Goal: Task Accomplishment & Management: Manage account settings

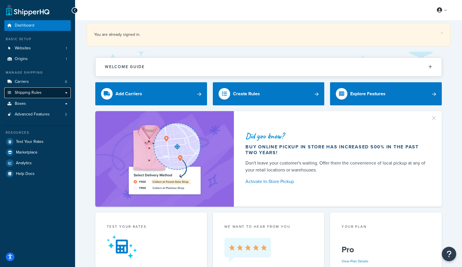
click at [34, 94] on span "Shipping Rules" at bounding box center [28, 92] width 27 height 5
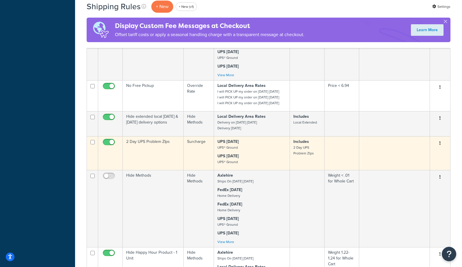
scroll to position [587, 0]
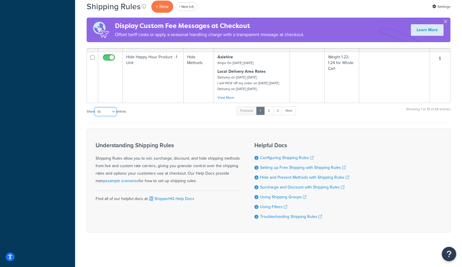
click at [100, 114] on select "10 15 25 50 100 1000" at bounding box center [106, 111] width 22 height 9
select select "1000"
click at [95, 107] on select "10 15 25 50 100 1000" at bounding box center [106, 111] width 22 height 9
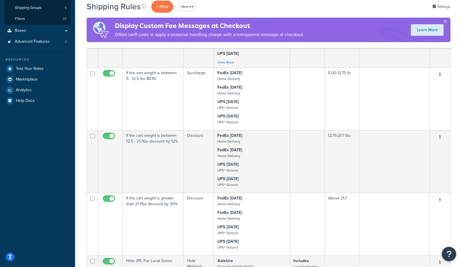
scroll to position [107, 0]
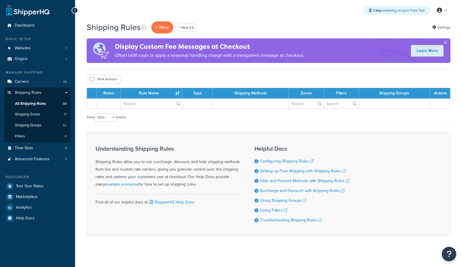
select select "1000"
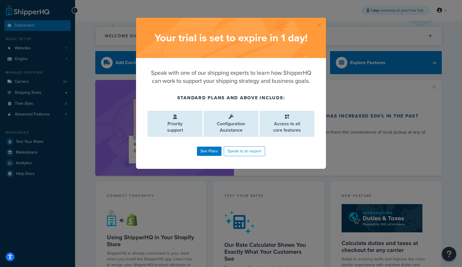
drag, startPoint x: 318, startPoint y: 24, endPoint x: 284, endPoint y: 29, distance: 34.6
click at [324, 19] on button "button" at bounding box center [324, 18] width 1 height 1
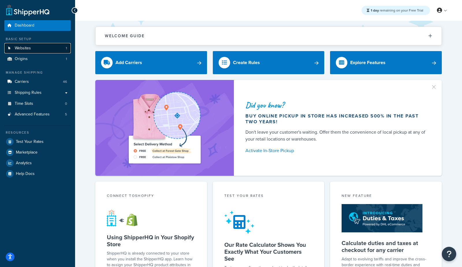
click at [42, 50] on link "Websites 1" at bounding box center [37, 48] width 66 height 11
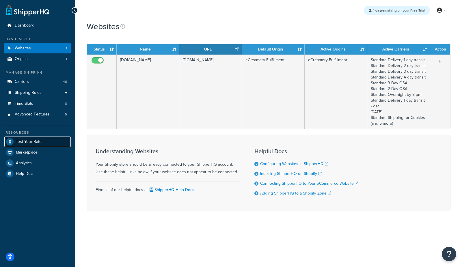
click at [21, 141] on span "Test Your Rates" at bounding box center [30, 141] width 28 height 5
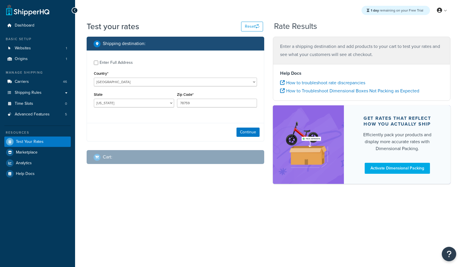
select select "TX"
click at [108, 63] on div "Enter Full Address" at bounding box center [116, 63] width 33 height 8
click at [98, 63] on input "Enter Full Address" at bounding box center [96, 63] width 4 height 4
checkbox input "true"
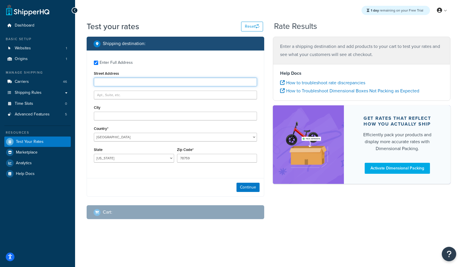
click at [154, 82] on input "Street Address" at bounding box center [175, 82] width 163 height 9
paste input "13636 Industrial Rd"
type input "13636 Industrial Rd"
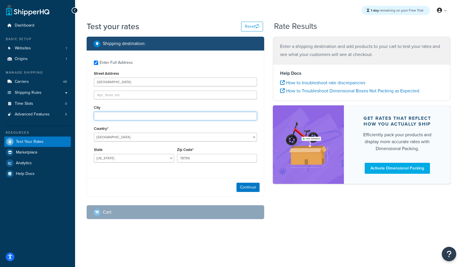
click at [123, 120] on input "City" at bounding box center [175, 116] width 163 height 9
type input "Omaham"
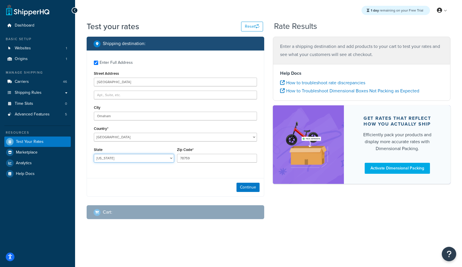
select select "NE"
click at [201, 160] on input "78759" at bounding box center [217, 158] width 80 height 9
paste input "68137"
type input "68137"
drag, startPoint x: 239, startPoint y: 187, endPoint x: 270, endPoint y: 192, distance: 31.0
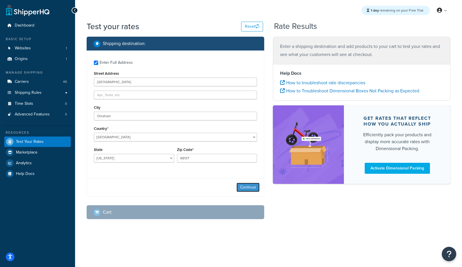
click at [240, 187] on button "Continue" at bounding box center [247, 187] width 23 height 9
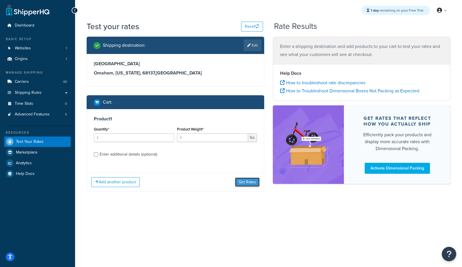
click at [253, 182] on button "Get Rates" at bounding box center [247, 182] width 25 height 9
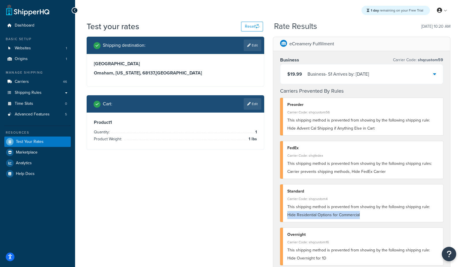
drag, startPoint x: 360, startPoint y: 214, endPoint x: 430, endPoint y: 207, distance: 70.3
click at [430, 207] on div "This shipping method is prevented from showing by the following shipping rule: …" at bounding box center [363, 211] width 152 height 16
copy span "Hide Residential Options for Commercial"
click at [210, 26] on div "Test your rates Reset" at bounding box center [175, 26] width 176 height 11
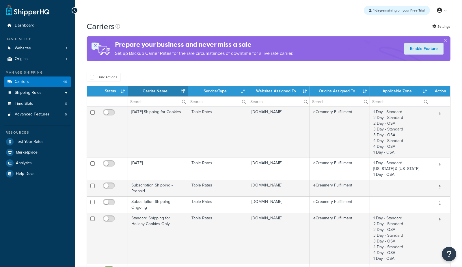
select select "15"
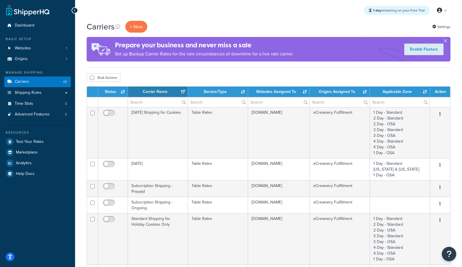
click at [111, 90] on th "Status" at bounding box center [113, 92] width 30 height 10
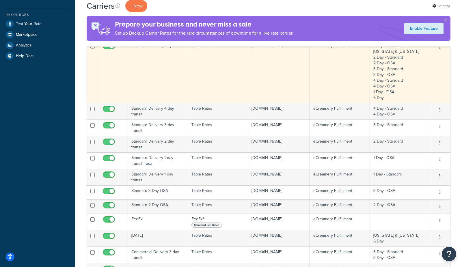
scroll to position [119, 0]
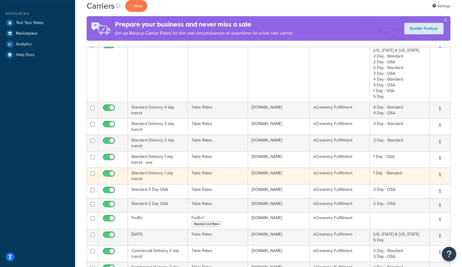
click at [157, 176] on td "Standard Delivery 1 day transit" at bounding box center [158, 176] width 60 height 16
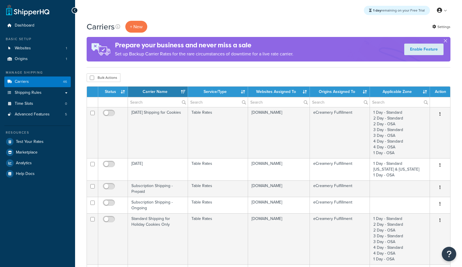
select select "15"
click at [110, 92] on th "Status" at bounding box center [113, 92] width 30 height 10
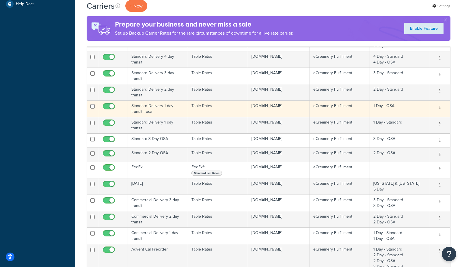
scroll to position [173, 0]
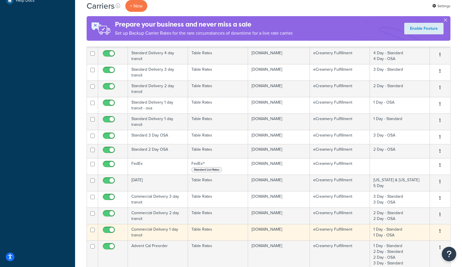
click at [161, 230] on td "Commercial Delivery 1 day transit" at bounding box center [158, 232] width 60 height 16
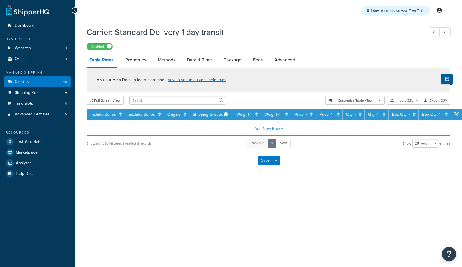
select select "25"
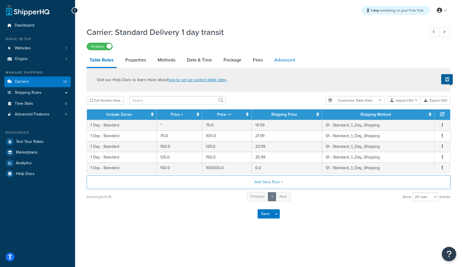
click at [297, 61] on link "Advanced" at bounding box center [284, 60] width 27 height 14
select select "false"
select select "residential"
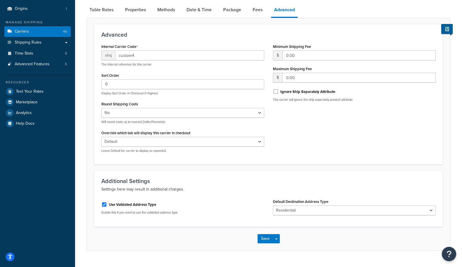
scroll to position [62, 0]
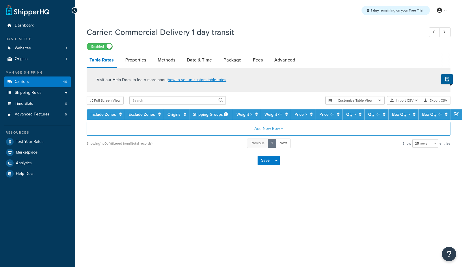
select select "25"
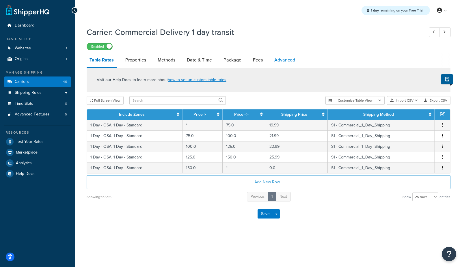
click at [274, 58] on link "Advanced" at bounding box center [284, 60] width 27 height 14
select select "false"
select select "residential"
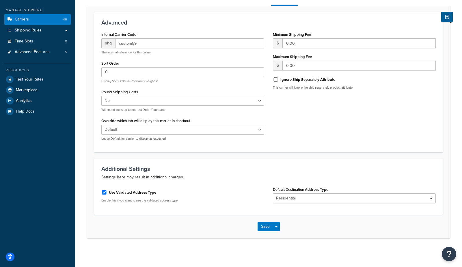
scroll to position [61, 0]
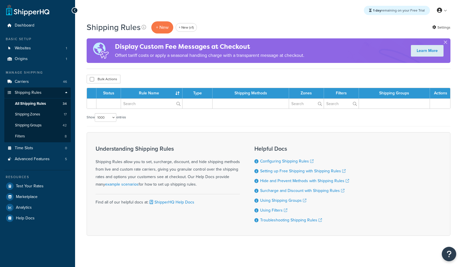
select select "1000"
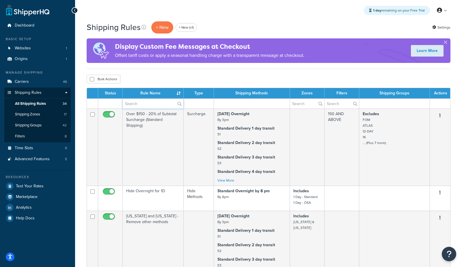
click at [140, 107] on input "text" at bounding box center [153, 104] width 61 height 10
paste input "Hide Residential Options for Commercial"
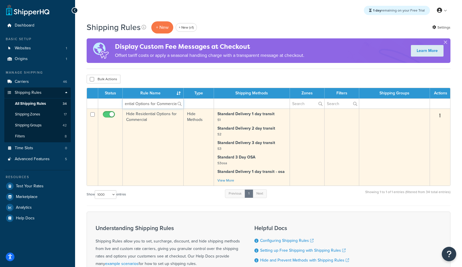
type input "Hide Residential Options for Commercial"
click at [140, 132] on td "Hide Residential Options for Commercial" at bounding box center [153, 147] width 61 height 77
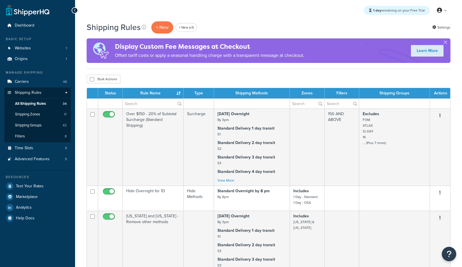
select select "1000"
click at [130, 103] on input "text" at bounding box center [153, 104] width 61 height 10
paste input "Hide Commercial Options for Residential"
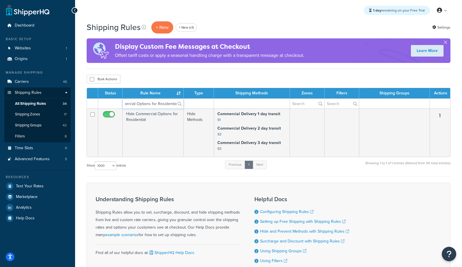
type input "Hide Commercial Options for Residential"
click at [143, 134] on td "Hide Commercial Options for Residential" at bounding box center [153, 133] width 61 height 48
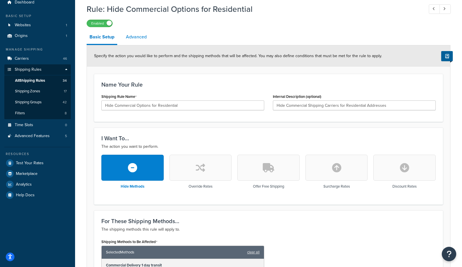
click at [145, 40] on link "Advanced" at bounding box center [136, 37] width 27 height 14
select select "residential"
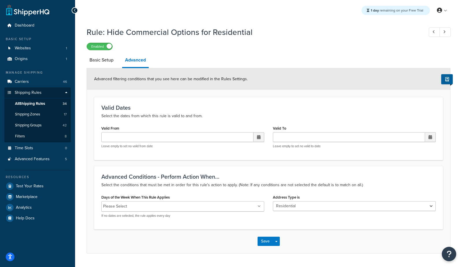
click at [100, 70] on div "Advanced filtering conditions that you see here can be modified in the Rules Se…" at bounding box center [268, 78] width 363 height 21
click at [102, 62] on link "Basic Setup" at bounding box center [102, 60] width 30 height 14
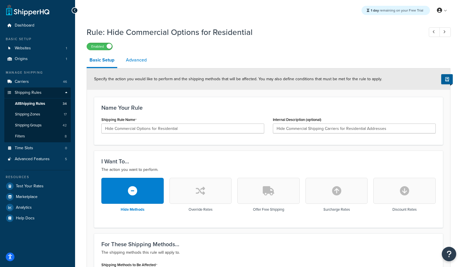
click at [143, 65] on link "Advanced" at bounding box center [136, 60] width 27 height 14
select select "residential"
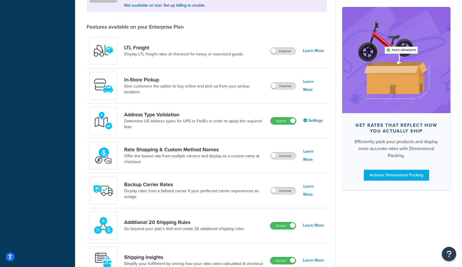
scroll to position [202, 0]
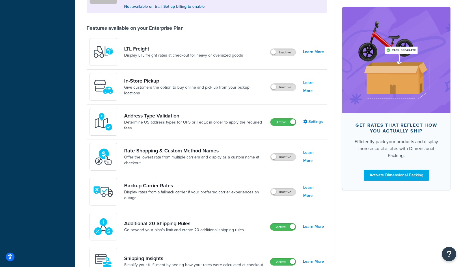
click at [170, 110] on div "Address Type Validation Determine US address types for UPS or FedEx in order to…" at bounding box center [179, 122] width 181 height 28
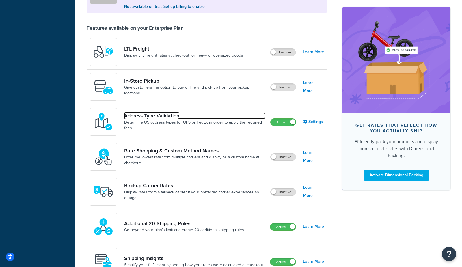
click at [165, 115] on link "Address Type Validation" at bounding box center [194, 116] width 141 height 6
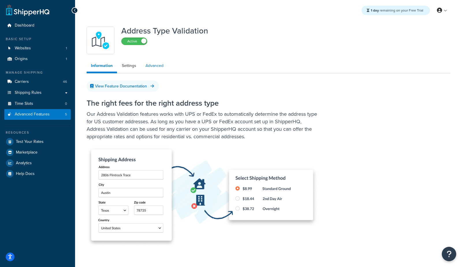
click at [158, 65] on link "Advanced" at bounding box center [154, 66] width 27 height 12
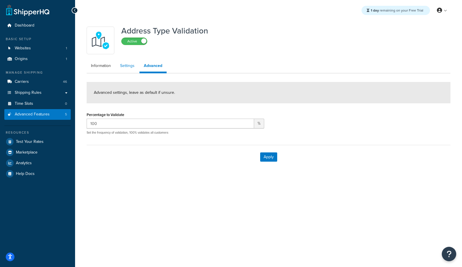
click at [131, 67] on link "Settings" at bounding box center [127, 66] width 23 height 12
select select "163528"
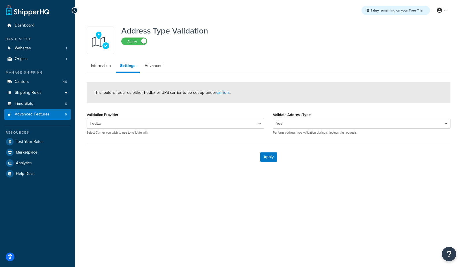
click at [225, 53] on div "Address Type Validation Active" at bounding box center [269, 41] width 364 height 28
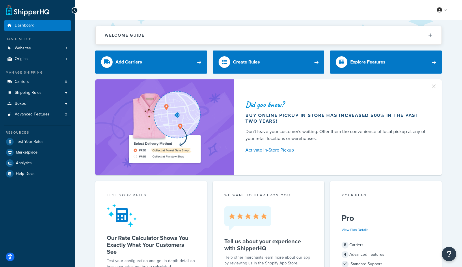
click at [38, 90] on span "Shipping Rules" at bounding box center [28, 92] width 27 height 5
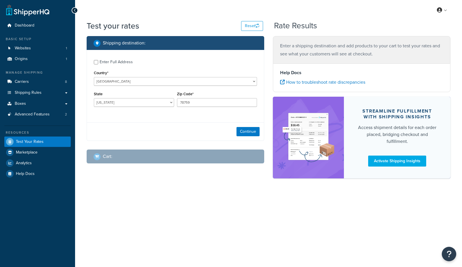
select select "[GEOGRAPHIC_DATA]"
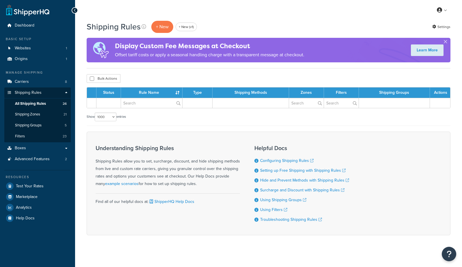
select select "1000"
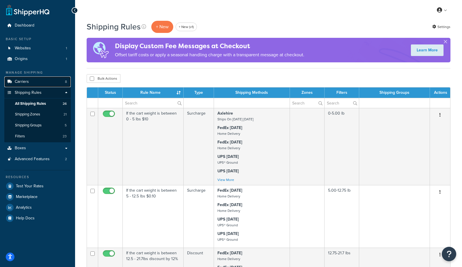
click at [38, 83] on link "Carriers 8" at bounding box center [37, 81] width 66 height 11
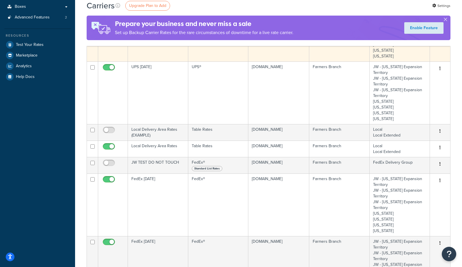
scroll to position [102, 0]
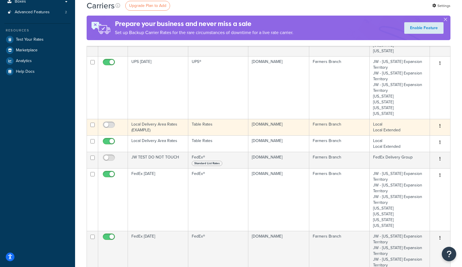
click at [154, 130] on td "Local Delivery Area Rates (EXAMPLE)" at bounding box center [158, 127] width 60 height 16
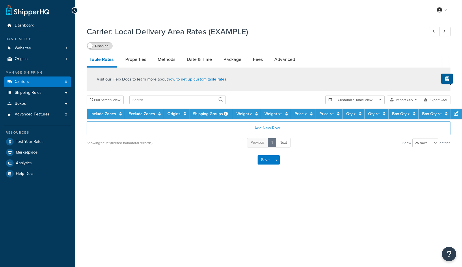
select select "25"
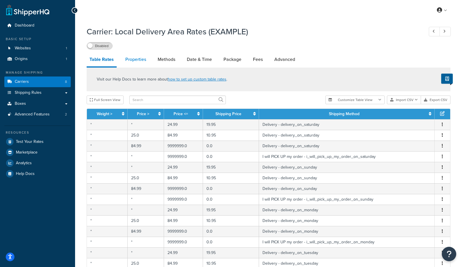
click at [132, 60] on link "Properties" at bounding box center [135, 60] width 27 height 14
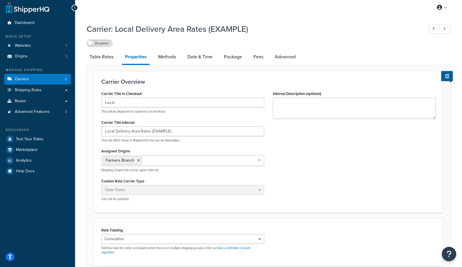
scroll to position [1, 0]
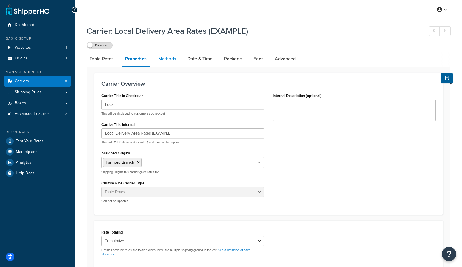
click at [160, 61] on link "Methods" at bounding box center [166, 59] width 23 height 14
select select "25"
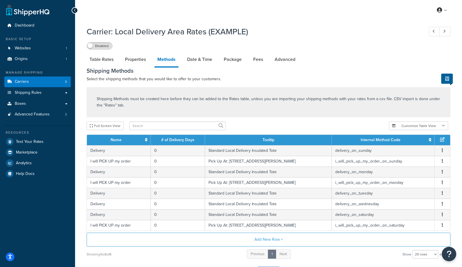
click at [298, 23] on div "Carrier: Local Delivery Area Rates (EXAMPLE) Disabled" at bounding box center [269, 36] width 364 height 27
click at [333, 18] on div "My Profile Billing Global Settings Contact Us Logout" at bounding box center [268, 10] width 387 height 20
click at [104, 62] on link "Table Rates" at bounding box center [102, 60] width 30 height 14
select select "25"
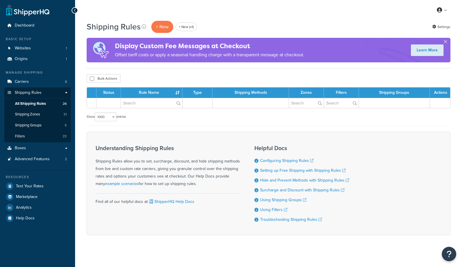
select select "1000"
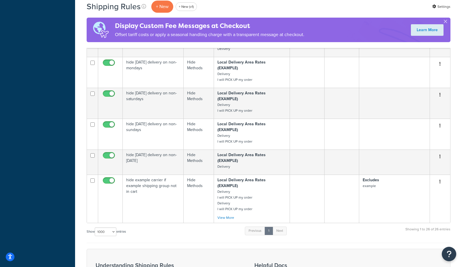
scroll to position [1100, 0]
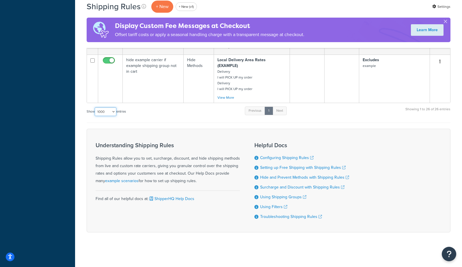
click at [104, 111] on select "10 15 25 50 100 1000" at bounding box center [106, 111] width 22 height 9
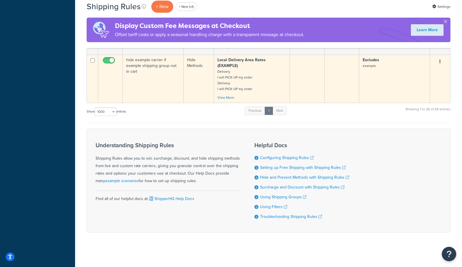
click at [136, 89] on td "hide example carrier if example shipping group not in cart" at bounding box center [153, 79] width 61 height 48
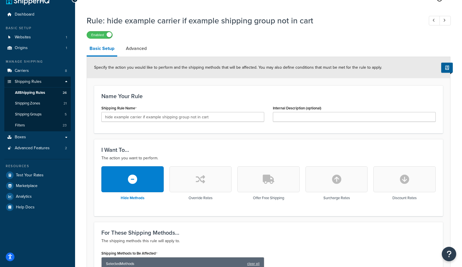
scroll to position [8, 0]
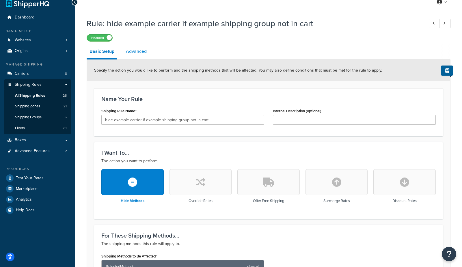
click at [138, 51] on link "Advanced" at bounding box center [136, 51] width 27 height 14
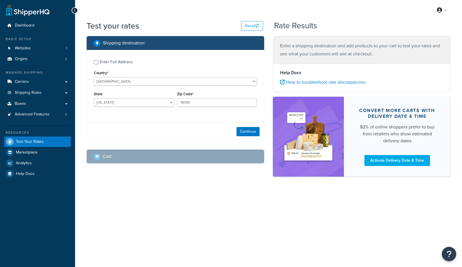
select select "[GEOGRAPHIC_DATA]"
click at [38, 85] on link "Carriers" at bounding box center [37, 81] width 66 height 11
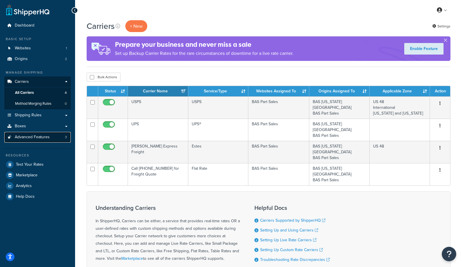
click at [36, 137] on span "Advanced Features" at bounding box center [32, 137] width 35 height 5
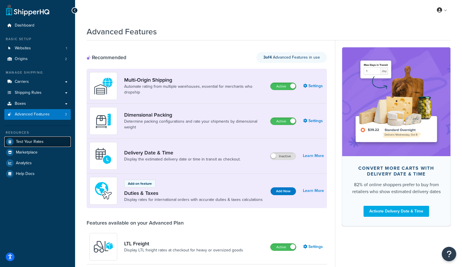
click at [27, 141] on span "Test Your Rates" at bounding box center [30, 141] width 28 height 5
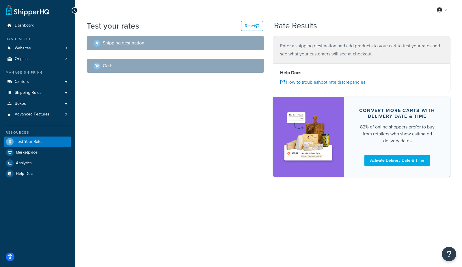
select select "[GEOGRAPHIC_DATA]"
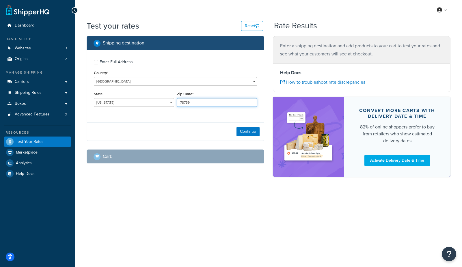
drag, startPoint x: 212, startPoint y: 104, endPoint x: 101, endPoint y: 96, distance: 111.2
click at [102, 96] on div "State Alabama Alaska American Samoa Arizona Arkansas Armed Forces Americas Arme…" at bounding box center [175, 100] width 166 height 21
type input "78745"
drag, startPoint x: 121, startPoint y: 138, endPoint x: 228, endPoint y: 125, distance: 107.9
click at [123, 137] on div "Continue" at bounding box center [175, 131] width 177 height 18
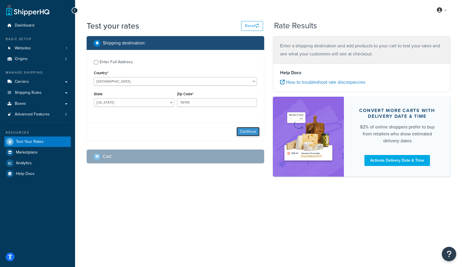
click at [248, 130] on button "Continue" at bounding box center [247, 131] width 23 height 9
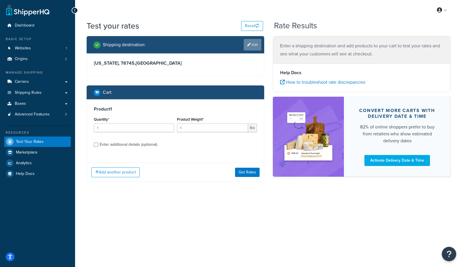
click at [253, 48] on link "Edit" at bounding box center [253, 45] width 18 height 12
select select "TX"
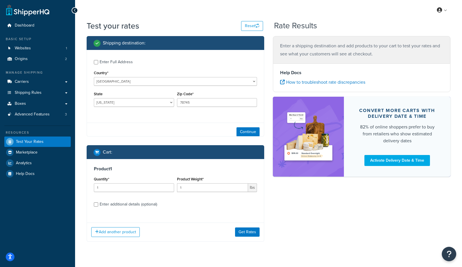
drag, startPoint x: 116, startPoint y: 60, endPoint x: 116, endPoint y: 68, distance: 7.5
click at [116, 60] on div "Enter Full Address" at bounding box center [116, 62] width 33 height 8
click at [98, 60] on input "Enter Full Address" at bounding box center [96, 62] width 4 height 4
checkbox input "true"
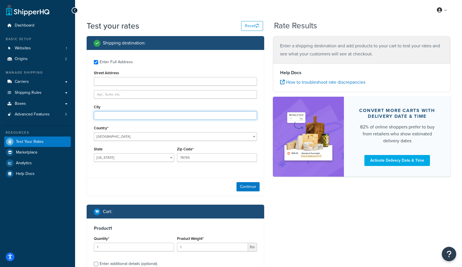
click at [101, 115] on input "City" at bounding box center [175, 115] width 163 height 9
type input "Austin"
click at [249, 183] on button "Continue" at bounding box center [247, 186] width 23 height 9
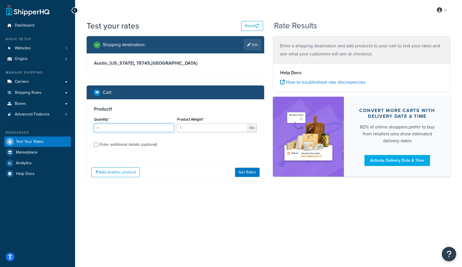
click at [121, 127] on input "1" at bounding box center [134, 128] width 80 height 9
drag, startPoint x: 216, startPoint y: 127, endPoint x: 54, endPoint y: 126, distance: 161.9
click at [54, 126] on div "Dashboard Basic Setup Websites 1 Origins 2 Manage Shipping Carriers Carriers Al…" at bounding box center [231, 133] width 462 height 267
type input "200"
drag, startPoint x: 101, startPoint y: 146, endPoint x: 112, endPoint y: 146, distance: 11.0
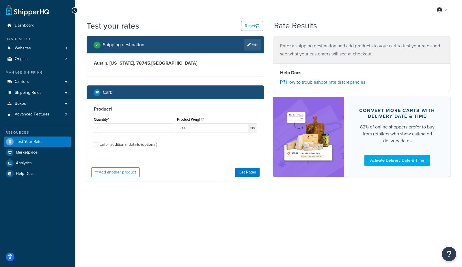
click at [102, 146] on div "Enter additional details (optional)" at bounding box center [128, 145] width 57 height 8
click at [98, 146] on input "Enter additional details (optional)" at bounding box center [96, 145] width 4 height 4
checkbox input "true"
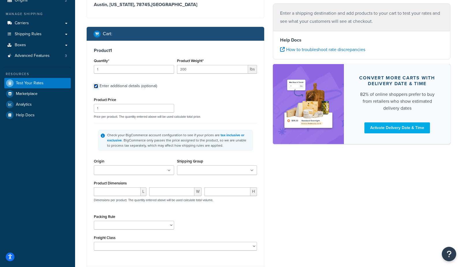
scroll to position [60, 0]
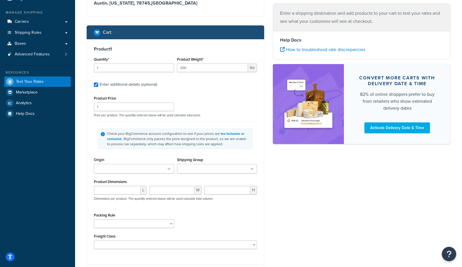
click at [204, 165] on ul at bounding box center [217, 169] width 80 height 10
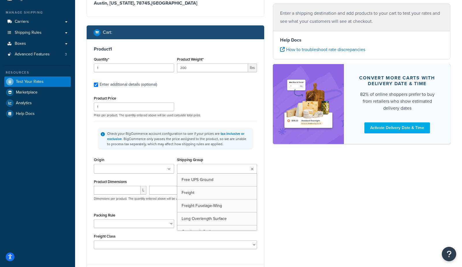
scroll to position [79, 0]
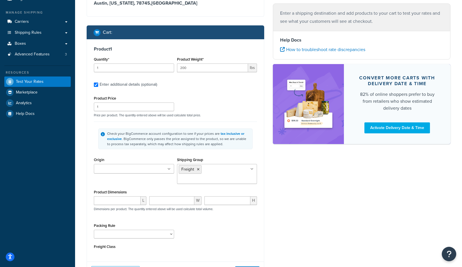
click at [338, 193] on div "Shipping destination : Edit Austin, Texas, 78745 , United States Cart : Product…" at bounding box center [268, 132] width 372 height 313
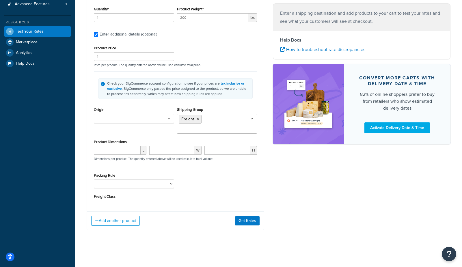
scroll to position [115, 0]
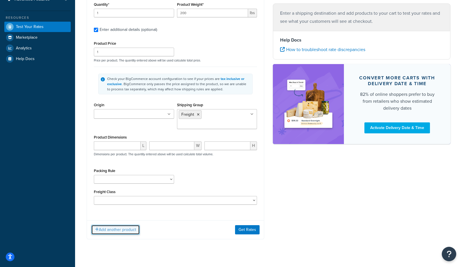
click at [111, 225] on button "Add another product" at bounding box center [115, 230] width 48 height 10
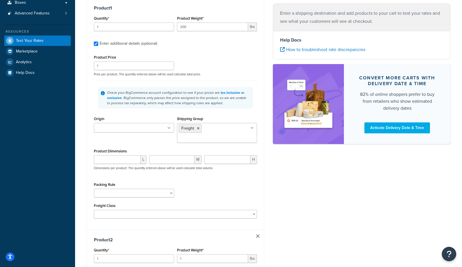
scroll to position [102, 0]
click at [369, 188] on div "Shipping destination : Edit Austin, Texas, 78745 , United States Cart : Product…" at bounding box center [268, 208] width 372 height 548
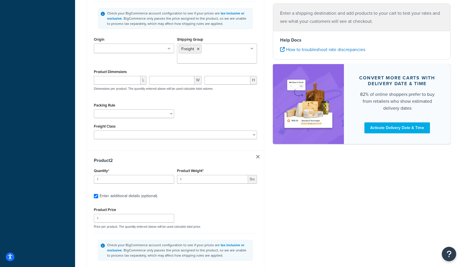
scroll to position [181, 0]
drag, startPoint x: 218, startPoint y: 171, endPoint x: 107, endPoint y: 166, distance: 110.4
click at [107, 167] on div "Quantity* 1 Product Weight* 1 lbs" at bounding box center [175, 177] width 166 height 21
type input "340"
drag, startPoint x: 349, startPoint y: 208, endPoint x: 303, endPoint y: 209, distance: 45.9
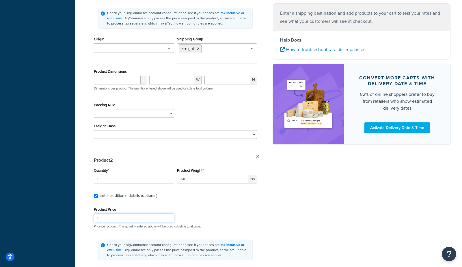
click at [349, 208] on div "Shipping destination : Edit Austin, Texas, 78745 , United States Cart : Product…" at bounding box center [268, 129] width 372 height 548
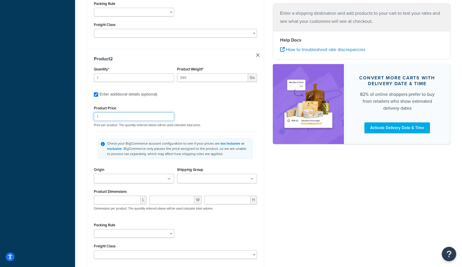
scroll to position [288, 0]
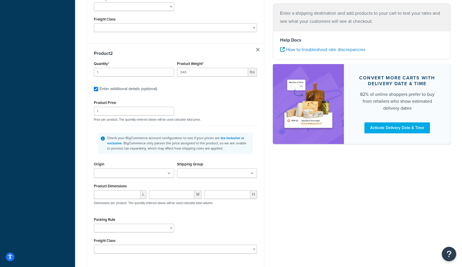
drag, startPoint x: 210, startPoint y: 153, endPoint x: 205, endPoint y: 159, distance: 7.7
click at [208, 160] on div "Shipping Group Calculated UPS Ground Class 85 Class 85 Overlength Cowling Doors…" at bounding box center [217, 169] width 80 height 18
click at [203, 170] on input "Shipping Group" at bounding box center [204, 173] width 51 height 6
click at [339, 194] on div "Shipping destination : Edit Austin, Texas, 78745 , United States Cart : Product…" at bounding box center [268, 23] width 372 height 548
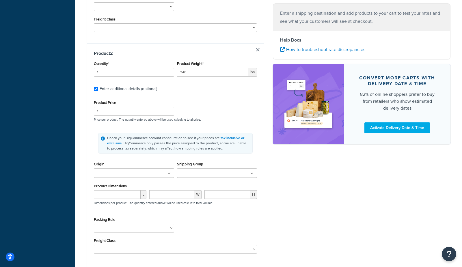
click at [256, 48] on link at bounding box center [257, 49] width 3 height 3
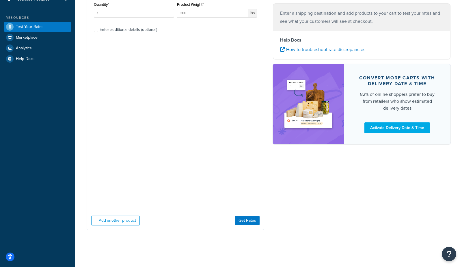
scroll to position [0, 0]
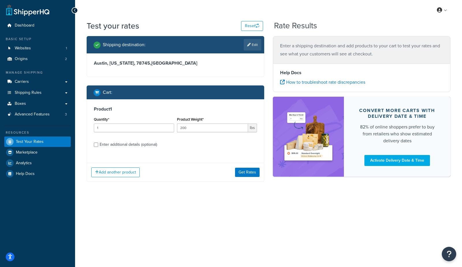
click at [142, 147] on div "Enter additional details (optional)" at bounding box center [128, 145] width 57 height 8
click at [98, 147] on input "Enter additional details (optional)" at bounding box center [96, 145] width 4 height 4
checkbox input "true"
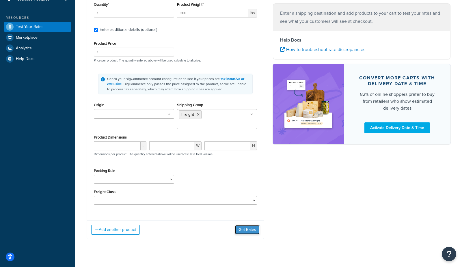
click at [249, 225] on button "Get Rates" at bounding box center [247, 229] width 25 height 9
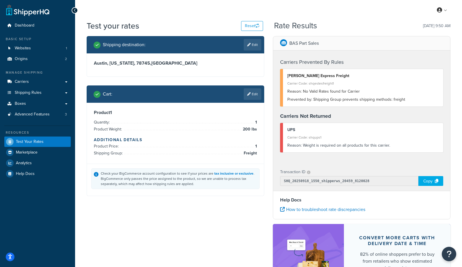
click at [379, 148] on div "Reason: Weight is required on all products for this carrier." at bounding box center [363, 145] width 152 height 8
click at [249, 91] on link "Edit" at bounding box center [253, 94] width 18 height 12
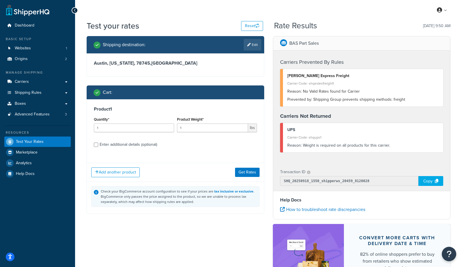
click at [123, 146] on div "Enter additional details (optional)" at bounding box center [128, 145] width 57 height 8
click at [98, 146] on input "Enter additional details (optional)" at bounding box center [96, 145] width 4 height 4
checkbox input "true"
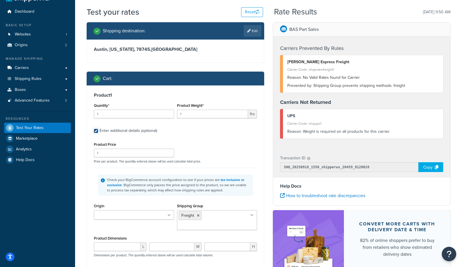
scroll to position [5, 0]
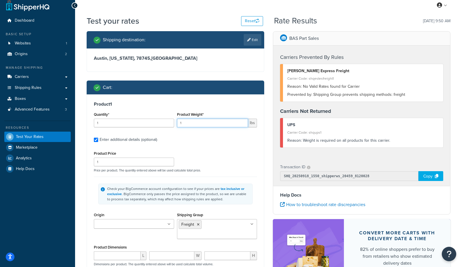
drag, startPoint x: 190, startPoint y: 123, endPoint x: 129, endPoint y: 114, distance: 61.5
click at [130, 114] on div "Quantity* 1 Product Weight* 1 lbs" at bounding box center [175, 121] width 166 height 21
type input "250"
click at [259, 154] on div "Product 1 Quantity* 1 Product Weight* 250 lbs Enter additional details (optiona…" at bounding box center [175, 210] width 177 height 232
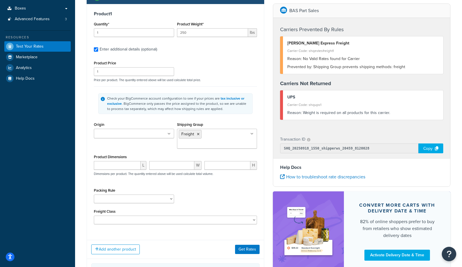
scroll to position [94, 0]
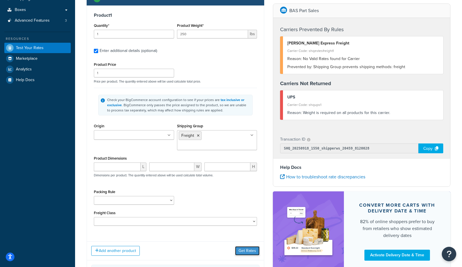
click at [251, 246] on button "Get Rates" at bounding box center [247, 250] width 25 height 9
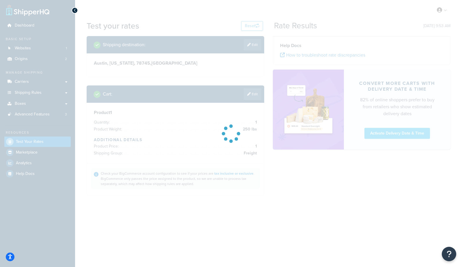
scroll to position [0, 0]
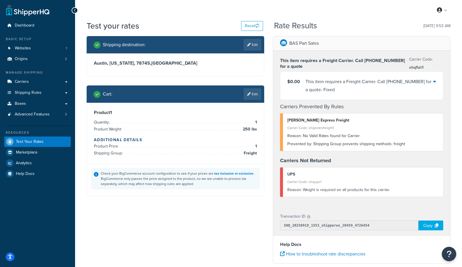
click at [230, 17] on div "My Profile Billing Global Settings Migrate Product Metadata Contact Us Logout" at bounding box center [268, 10] width 387 height 20
click at [257, 94] on link "Edit" at bounding box center [253, 94] width 18 height 12
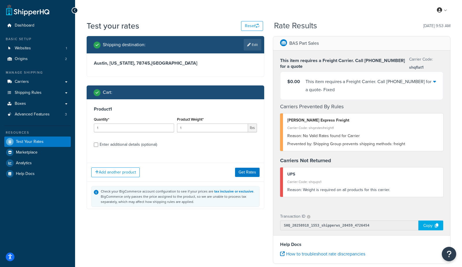
scroll to position [8, 0]
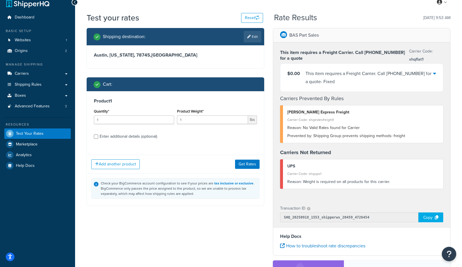
click at [126, 137] on div "Enter additional details (optional)" at bounding box center [128, 136] width 57 height 8
click at [98, 137] on input "Enter additional details (optional)" at bounding box center [96, 137] width 4 height 4
checkbox input "true"
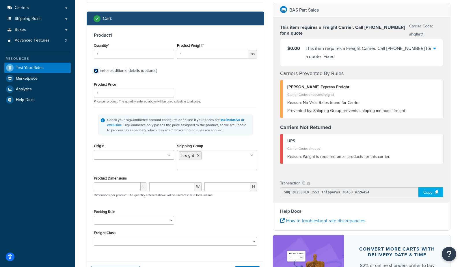
scroll to position [77, 0]
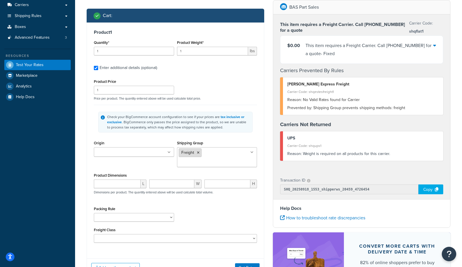
click at [197, 152] on icon at bounding box center [198, 152] width 3 height 3
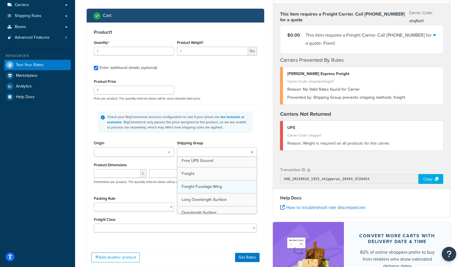
scroll to position [80, 0]
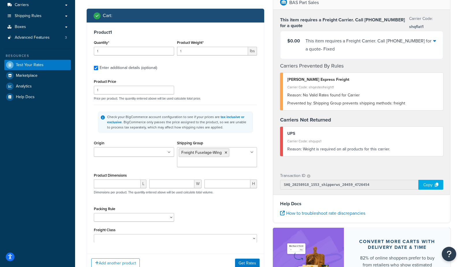
click at [269, 147] on div "BAS Part Sales This item requires a Freight Carrier. Call 970-313-4823 for a qu…" at bounding box center [361, 154] width 186 height 318
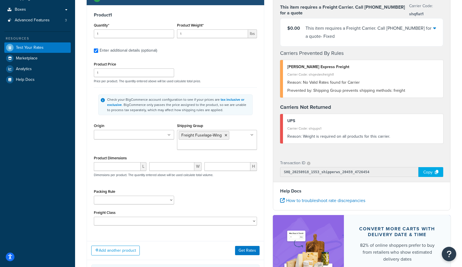
scroll to position [94, 0]
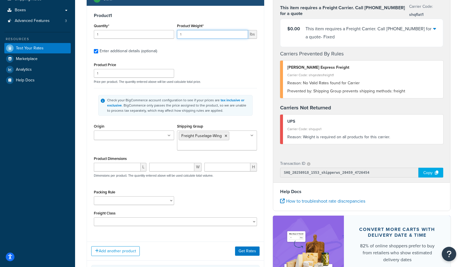
drag, startPoint x: 189, startPoint y: 34, endPoint x: 142, endPoint y: 31, distance: 47.8
click at [142, 31] on div "Quantity* 1 Product Weight* 1 lbs" at bounding box center [175, 32] width 166 height 21
type input "300"
click at [265, 92] on div "Shipping destination : Edit Austin, Texas, 78745 , United States Cart : Product…" at bounding box center [175, 122] width 186 height 359
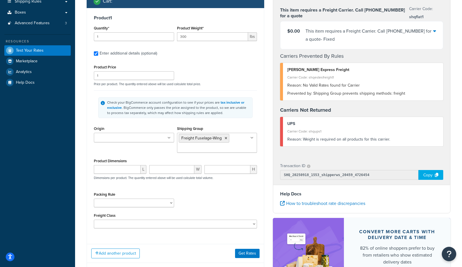
scroll to position [106, 0]
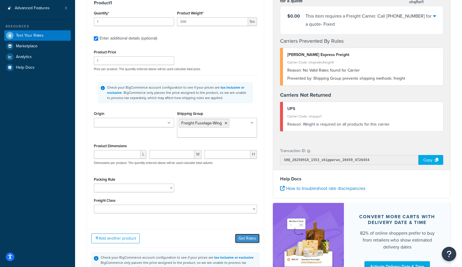
click at [253, 237] on button "Get Rates" at bounding box center [247, 238] width 25 height 9
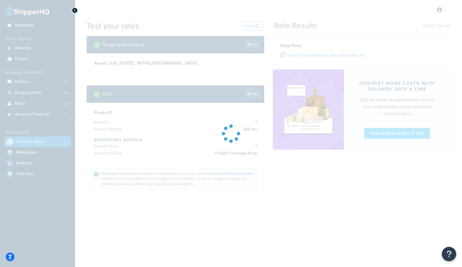
scroll to position [0, 0]
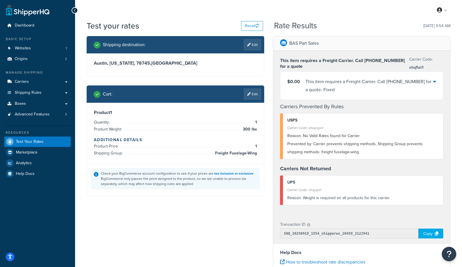
click at [176, 18] on div "My Profile Billing Global Settings Migrate Product Metadata Contact Us Logout" at bounding box center [268, 10] width 387 height 20
click at [35, 117] on span "Advanced Features" at bounding box center [32, 114] width 35 height 5
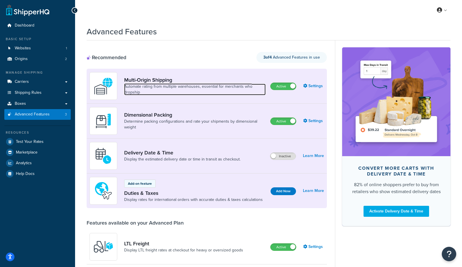
click at [187, 84] on link "Automate rating from multiple warehouses, essential for merchants who dropship" at bounding box center [194, 90] width 141 height 12
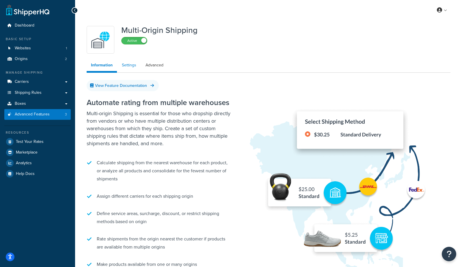
click at [131, 68] on link "Settings" at bounding box center [128, 65] width 23 height 12
select select "false"
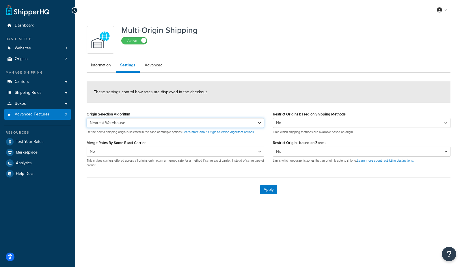
click at [131, 122] on select "Nearest Warehouse Fewest Warehouses" at bounding box center [176, 123] width 178 height 10
click at [87, 118] on select "Nearest Warehouse Fewest Warehouses" at bounding box center [176, 123] width 178 height 10
click at [116, 124] on select "Nearest Warehouse Fewest Warehouses" at bounding box center [176, 123] width 178 height 10
click at [115, 124] on select "Nearest Warehouse Fewest Warehouses" at bounding box center [176, 123] width 178 height 10
select select "NEAREST"
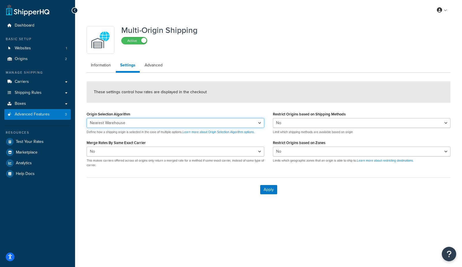
click at [87, 118] on select "Nearest Warehouse Fewest Warehouses" at bounding box center [176, 123] width 178 height 10
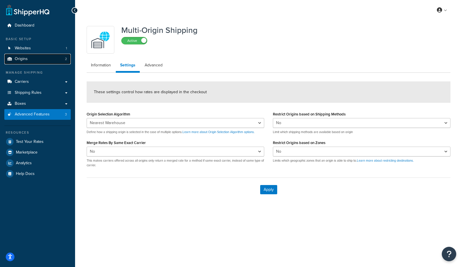
click at [31, 62] on link "Origins 2" at bounding box center [37, 59] width 66 height 11
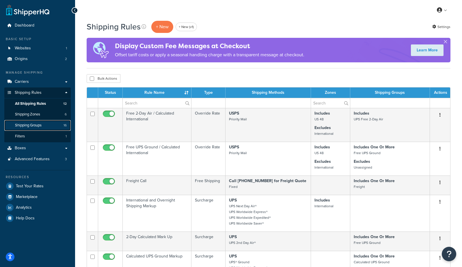
click at [38, 126] on span "Shipping Groups" at bounding box center [28, 125] width 27 height 5
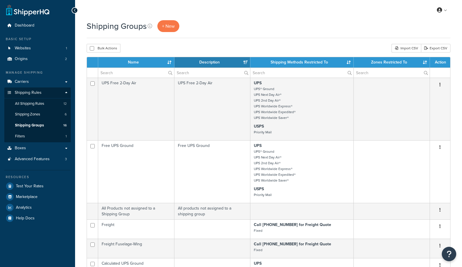
select select "15"
click at [130, 76] on input "text" at bounding box center [136, 73] width 76 height 10
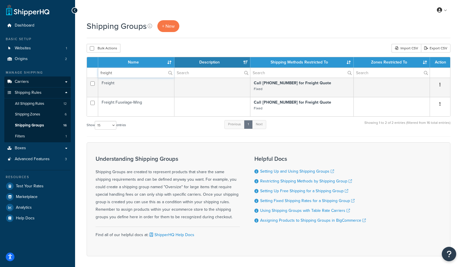
type input "freight"
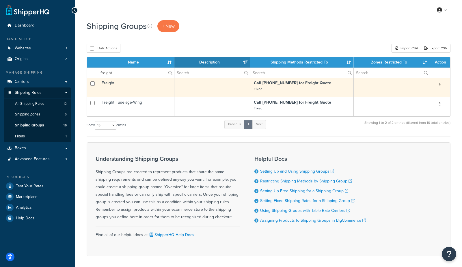
click at [145, 86] on td "Freight" at bounding box center [136, 87] width 76 height 19
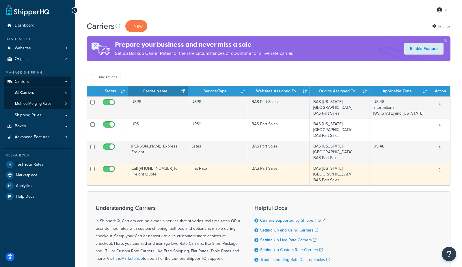
click at [146, 163] on td "Call [PHONE_NUMBER] for Freight Quote" at bounding box center [158, 174] width 60 height 22
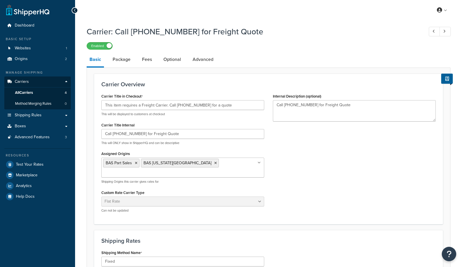
select select "flat"
click at [176, 59] on link "Optional" at bounding box center [171, 60] width 23 height 14
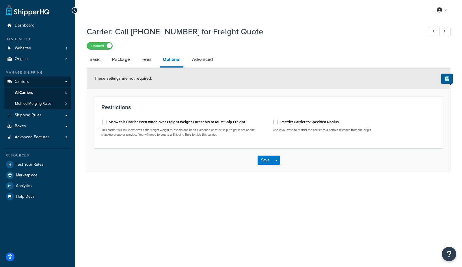
click at [153, 123] on label "Show this Carrier even when over Freight Weight Threshold or Must Ship Freight" at bounding box center [177, 122] width 136 height 5
click at [107, 123] on input "Show this Carrier even when over Freight Weight Threshold or Must Ship Freight" at bounding box center [104, 122] width 6 height 4
checkbox input "true"
click at [277, 162] on button "Save Dropdown" at bounding box center [276, 160] width 7 height 9
click at [280, 172] on button "Save and Edit" at bounding box center [278, 171] width 42 height 12
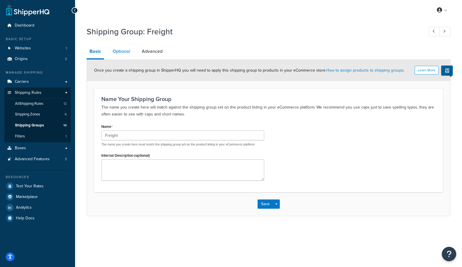
click at [118, 51] on link "Optional" at bounding box center [121, 51] width 23 height 14
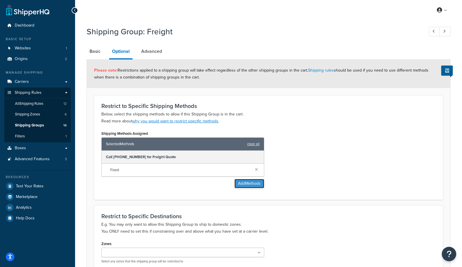
click at [238, 184] on button "Add Methods" at bounding box center [249, 183] width 30 height 9
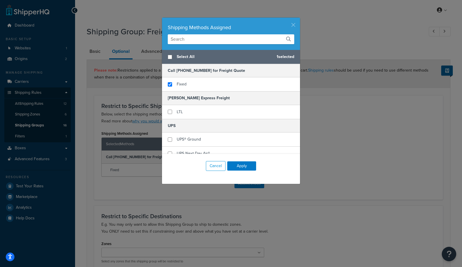
drag, startPoint x: 294, startPoint y: 26, endPoint x: 288, endPoint y: 4, distance: 23.2
click at [298, 19] on button "button" at bounding box center [298, 18] width 1 height 1
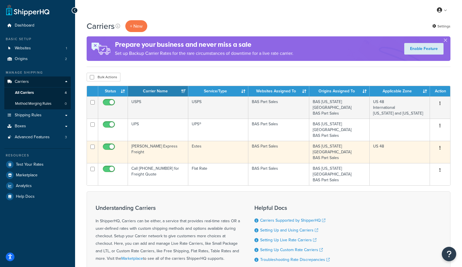
click at [161, 143] on td "[PERSON_NAME] Express Freight" at bounding box center [158, 152] width 60 height 22
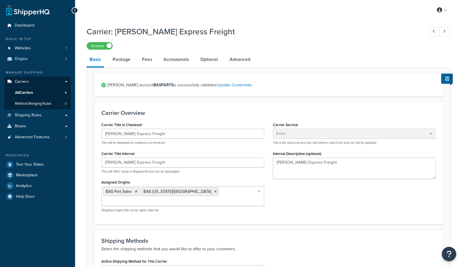
select select "estesFreight"
click at [213, 58] on link "Optional" at bounding box center [208, 60] width 23 height 14
select select "200"
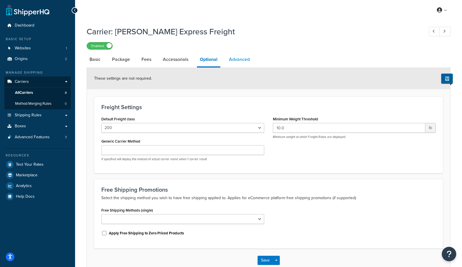
click at [239, 63] on link "Advanced" at bounding box center [239, 60] width 27 height 14
select select "false"
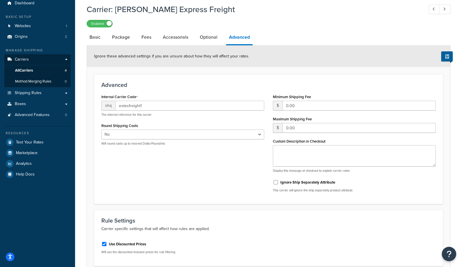
scroll to position [8, 0]
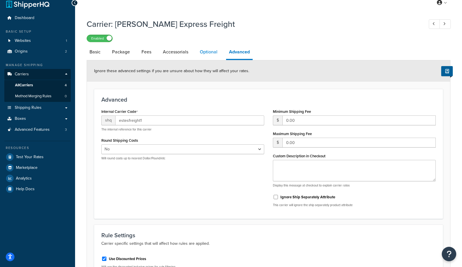
click at [215, 55] on link "Optional" at bounding box center [208, 52] width 23 height 14
select select "200"
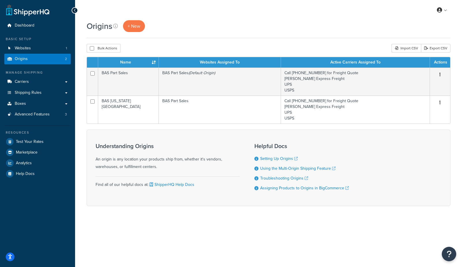
click at [227, 36] on div "Origins + New" at bounding box center [269, 29] width 364 height 18
click at [236, 215] on div "Origins + New Bulk Actions Duplicate Delete Import CSV Export CSV Contact Us Se…" at bounding box center [268, 123] width 387 height 206
click at [246, 33] on div "Origins + New" at bounding box center [269, 29] width 364 height 18
click at [34, 81] on link "Carriers" at bounding box center [37, 81] width 66 height 11
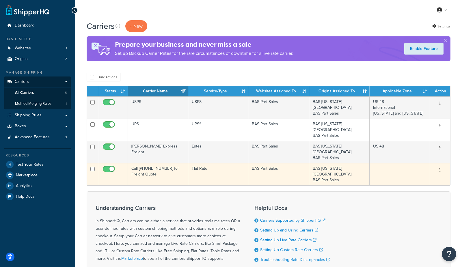
click at [156, 163] on td "Call [PHONE_NUMBER] for Freight Quote" at bounding box center [158, 174] width 60 height 22
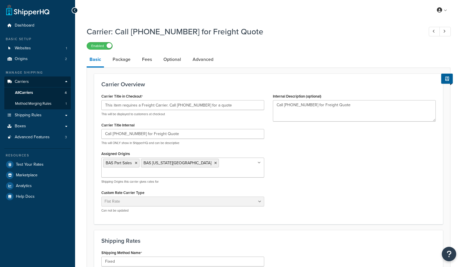
select select "flat"
click at [203, 61] on link "Advanced" at bounding box center [203, 60] width 27 height 14
select select "false"
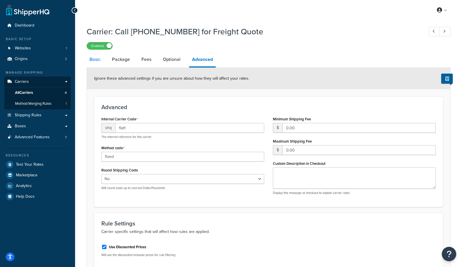
click at [98, 61] on link "Basic" at bounding box center [95, 60] width 17 height 14
select select "flat"
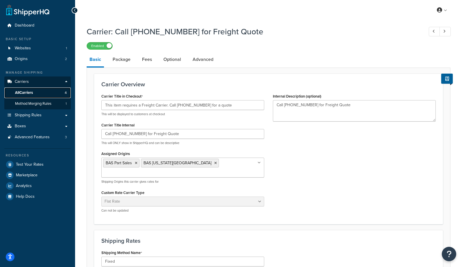
click link "All Carriers 4"
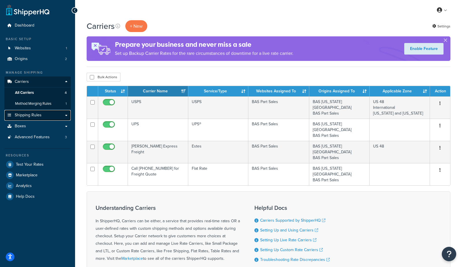
click at [44, 114] on link "Shipping Rules" at bounding box center [37, 115] width 66 height 11
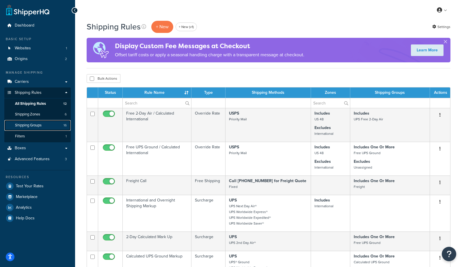
click at [31, 126] on span "Shipping Groups" at bounding box center [28, 125] width 27 height 5
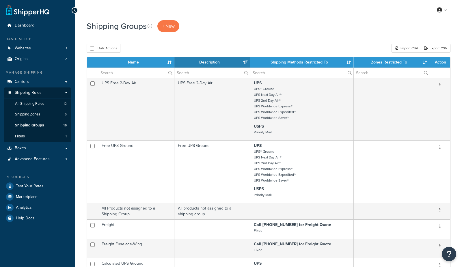
select select "15"
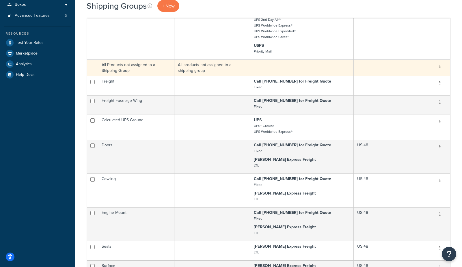
scroll to position [147, 0]
